Goal: Task Accomplishment & Management: Use online tool/utility

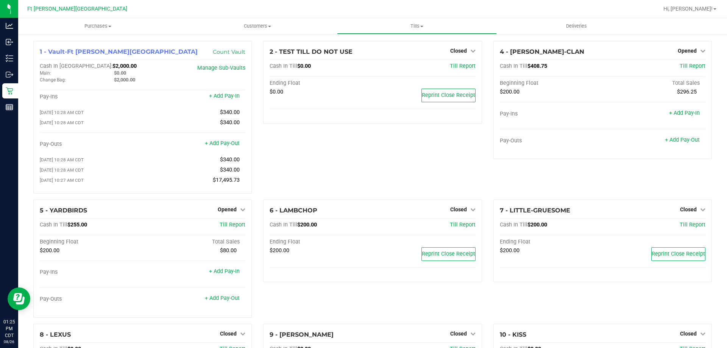
click at [7, 61] on icon at bounding box center [7, 60] width 2 height 1
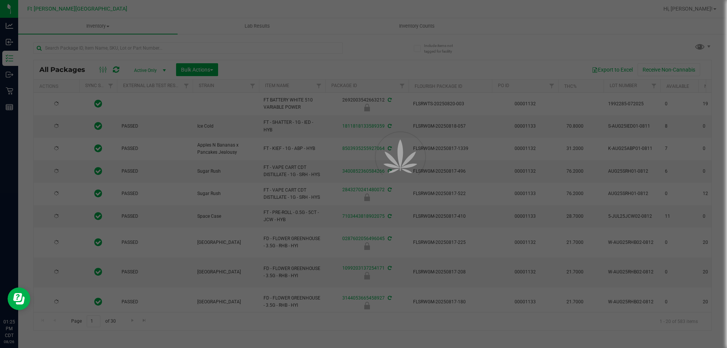
click at [129, 47] on div at bounding box center [363, 174] width 727 height 348
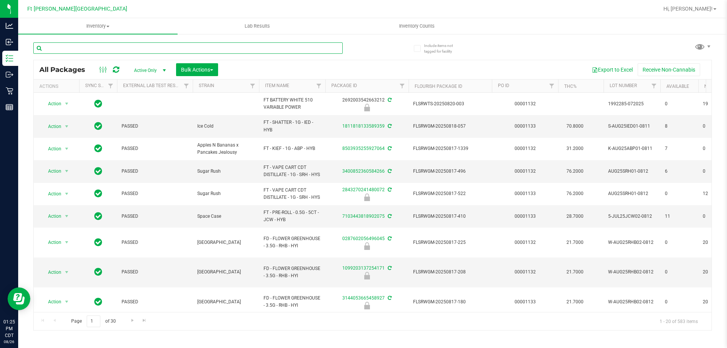
click at [133, 50] on input "text" at bounding box center [187, 47] width 309 height 11
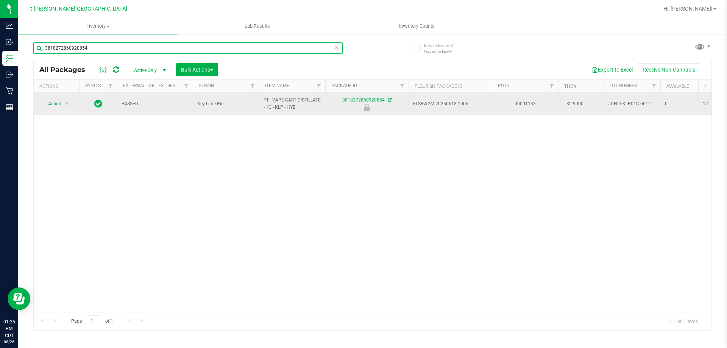
type input "3818272860920854"
click at [59, 104] on span "Action" at bounding box center [51, 103] width 20 height 11
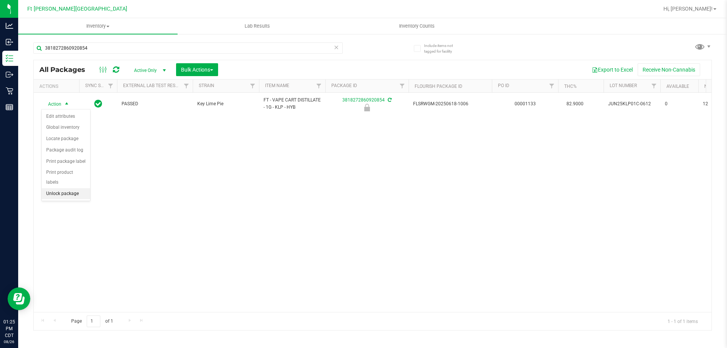
click at [66, 188] on li "Unlock package" at bounding box center [66, 193] width 48 height 11
